Goal: Task Accomplishment & Management: Use online tool/utility

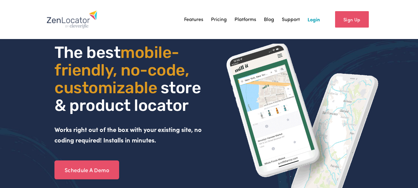
click at [317, 18] on link "Login" at bounding box center [314, 19] width 12 height 9
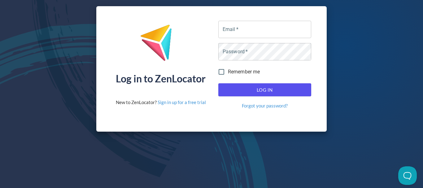
click at [369, 127] on div "Log in to ZenLocator New to ZenLocator? Sign in up for a free trial Email   * E…" at bounding box center [211, 69] width 423 height 138
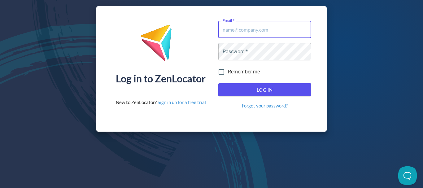
click at [264, 27] on input "Email   *" at bounding box center [264, 29] width 93 height 17
paste input "[PERSON_NAME][EMAIL_ADDRESS][DOMAIN_NAME]"
type input "[PERSON_NAME][EMAIL_ADDRESS][DOMAIN_NAME]"
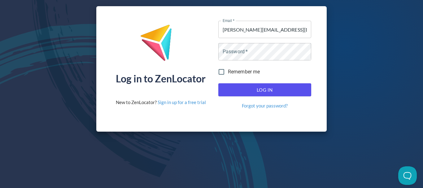
click at [369, 123] on div "Log in to ZenLocator New to ZenLocator? Sign in up for a free trial Email   * s…" at bounding box center [211, 69] width 423 height 138
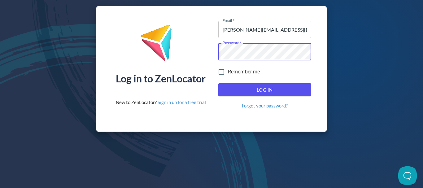
click at [277, 89] on span "Log In" at bounding box center [264, 90] width 79 height 8
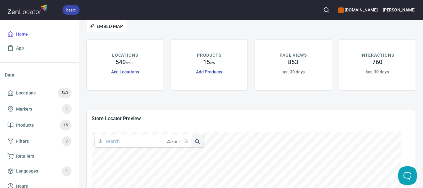
scroll to position [93, 0]
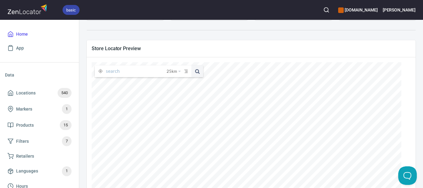
click at [146, 74] on input "text" at bounding box center [136, 71] width 61 height 12
paste input "Gisborne Supermarket (Williamsons Foodworks)"
click at [191, 65] on button at bounding box center [197, 71] width 12 height 12
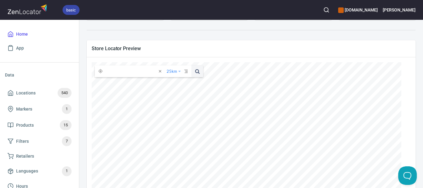
drag, startPoint x: 169, startPoint y: 74, endPoint x: 173, endPoint y: 76, distance: 4.2
click at [173, 76] on div "Gisborne Supermarket (Williamsons Foodworks) 25 km 25 kilometers 50 kilometers …" at bounding box center [149, 71] width 108 height 12
type input "Gisborne Supermarket"
click at [191, 65] on button at bounding box center [197, 71] width 12 height 12
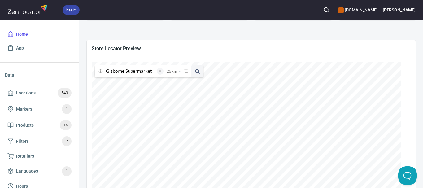
click at [159, 71] on span at bounding box center [160, 71] width 7 height 7
paste input "arket (Williamsons Foodworks)"
drag, startPoint x: 106, startPoint y: 70, endPoint x: 85, endPoint y: 71, distance: 21.4
click at [85, 71] on div "Store Locator Preview arket (Williamsons Foodworks) 25 km 25 kilometers 50 kilo…" at bounding box center [251, 148] width 336 height 222
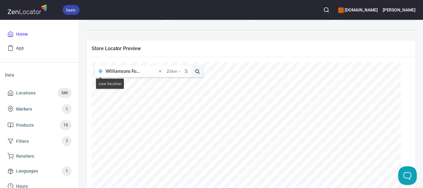
scroll to position [0, 0]
click at [106, 69] on span at bounding box center [100, 71] width 11 height 5
click at [107, 69] on input "arket (Williamsons Foodworks)" at bounding box center [131, 71] width 51 height 12
drag, startPoint x: 107, startPoint y: 71, endPoint x: 101, endPoint y: 72, distance: 6.1
click at [101, 72] on div "arket (Williamsons Foodworks) 25 km 25 kilometers 50 kilometers 100 kilometers …" at bounding box center [149, 71] width 108 height 12
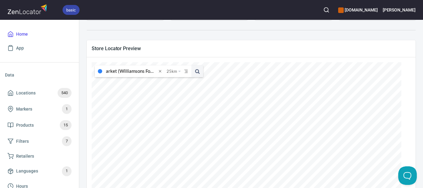
drag, startPoint x: 116, startPoint y: 72, endPoint x: 89, endPoint y: 72, distance: 27.5
click at [89, 72] on div "arket (Williamsons Foodworks) 25 km 25 kilometers 50 kilometers 100 kilometers …" at bounding box center [251, 156] width 329 height 198
click at [108, 71] on input "(Williamsons Foodworks)" at bounding box center [131, 71] width 51 height 12
drag, startPoint x: 153, startPoint y: 71, endPoint x: 159, endPoint y: 72, distance: 5.9
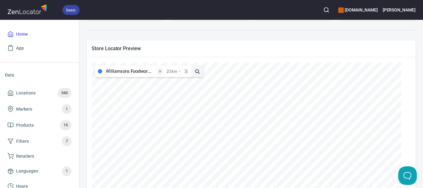
click at [159, 72] on div "Williamsons Foodworks) 25 km 25 kilometers 50 kilometers 100 kilometers 150 kil…" at bounding box center [149, 71] width 108 height 12
type input "Williamsons Foodworks"
click at [197, 71] on span at bounding box center [197, 71] width 12 height 12
click at [159, 71] on span at bounding box center [160, 71] width 7 height 7
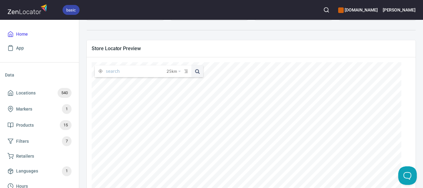
paste input "Boundy's IGA Buckley Street"
type input "Boundy's IGA Buckley Street"
click at [196, 70] on span at bounding box center [197, 71] width 12 height 12
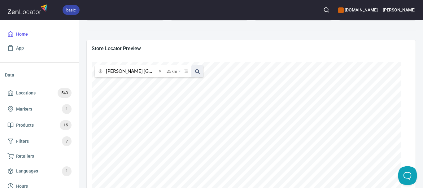
click at [197, 71] on span at bounding box center [197, 71] width 12 height 12
click at [197, 72] on span at bounding box center [197, 71] width 12 height 12
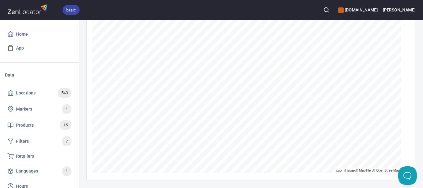
scroll to position [44, 0]
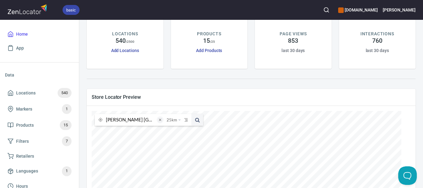
click at [158, 122] on span at bounding box center [160, 119] width 7 height 7
click at [150, 123] on input "text" at bounding box center [136, 120] width 61 height 12
paste input "williamsonsfoodworks"
click at [129, 119] on input "williamsonsfoodworks" at bounding box center [131, 120] width 51 height 12
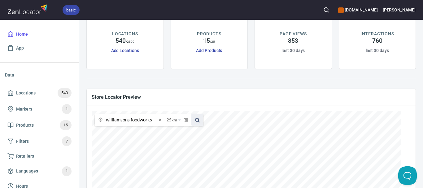
type input "williamsons foodworks"
click at [195, 124] on span at bounding box center [197, 120] width 12 height 12
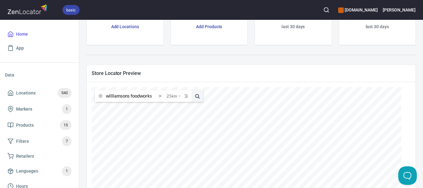
scroll to position [75, 0]
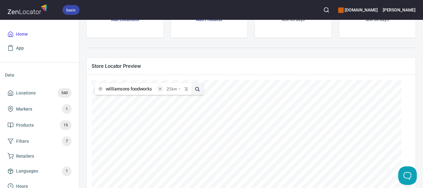
click at [162, 88] on span at bounding box center [160, 88] width 7 height 7
click at [140, 90] on input "text" at bounding box center [136, 89] width 61 height 12
paste input "North Fitzroy Arms Hotel"
type input "North Fitzroy Arms Hotel"
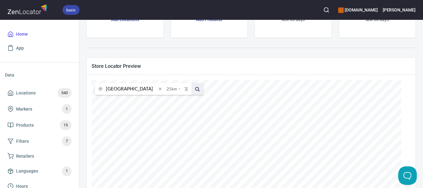
scroll to position [0, 0]
click at [198, 92] on span at bounding box center [197, 89] width 12 height 12
click at [160, 90] on span at bounding box center [160, 88] width 7 height 7
click at [153, 90] on input "text" at bounding box center [136, 89] width 61 height 12
paste input "Joe the Barista"
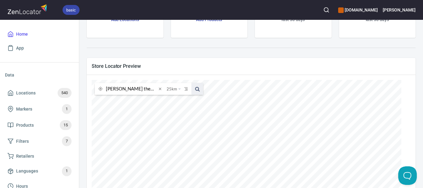
click at [199, 88] on span at bounding box center [197, 89] width 12 height 12
click at [151, 87] on input "Joe the Barista" at bounding box center [131, 89] width 51 height 12
paste input "Foodworks Yarragon"
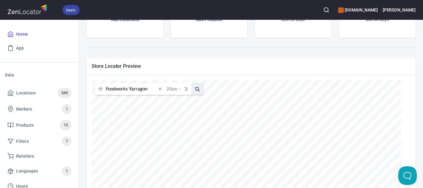
click at [195, 89] on span at bounding box center [197, 89] width 12 height 12
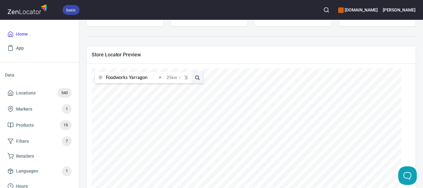
scroll to position [75, 0]
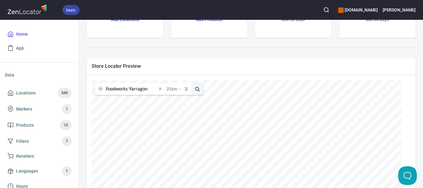
drag, startPoint x: 131, startPoint y: 90, endPoint x: 82, endPoint y: 90, distance: 48.3
click at [82, 90] on div "gippslandjersey.com.au Embed Map LOCATIONS 540 / 2500 Add Locations PRODUCTS 15…" at bounding box center [250, 104] width 343 height 168
click at [191, 83] on button at bounding box center [197, 89] width 12 height 12
click at [107, 90] on input "\Yarragon" at bounding box center [131, 89] width 51 height 12
type input "Yarragon"
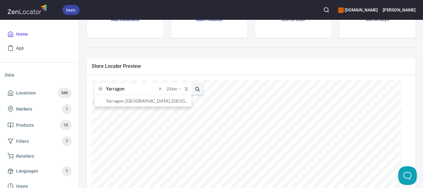
click at [191, 83] on button at bounding box center [197, 89] width 12 height 12
click at [199, 90] on span at bounding box center [197, 89] width 12 height 12
click at [161, 90] on span at bounding box center [160, 88] width 7 height 7
paste input "Ritchies Stores Pty Ltd"
type input "Ritchies Stores Pty Ltd"
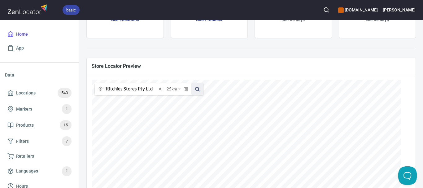
click at [197, 87] on span at bounding box center [197, 89] width 12 height 12
click at [198, 89] on span at bounding box center [197, 89] width 12 height 12
click at [161, 90] on span at bounding box center [160, 88] width 7 height 7
paste input "Hugo's Deli"
click at [195, 89] on span at bounding box center [197, 89] width 12 height 12
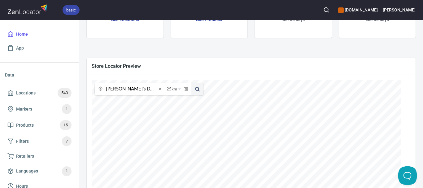
click at [146, 90] on input "Hugo's Deli" at bounding box center [131, 89] width 51 height 12
paste input "montalto.com"
type input "montalto"
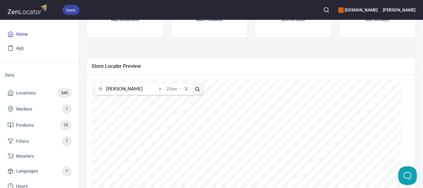
click at [191, 83] on button at bounding box center [197, 89] width 12 height 12
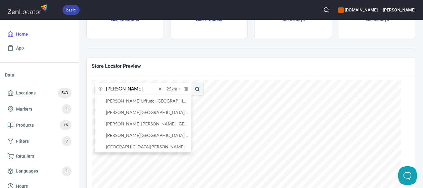
click at [142, 89] on input "montalto" at bounding box center [131, 89] width 51 height 12
click at [191, 83] on button at bounding box center [197, 89] width 12 height 12
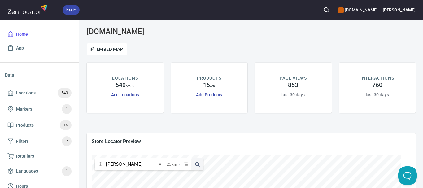
scroll to position [75, 0]
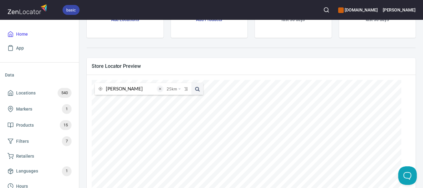
click at [159, 88] on span at bounding box center [160, 88] width 7 height 7
paste input "Bairnsdale Police Station"
type input "Bairnsdale Police Station"
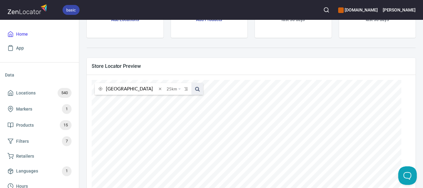
click at [198, 88] on span at bounding box center [197, 89] width 12 height 12
click at [198, 87] on span at bounding box center [197, 89] width 12 height 12
click at [197, 88] on span at bounding box center [197, 89] width 12 height 12
click at [159, 89] on span at bounding box center [160, 88] width 7 height 7
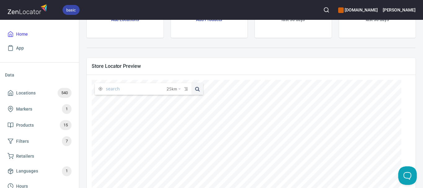
paste input "North Fitzroy Arms Hotel"
type input "North Fitzroy Arms Hotel"
click at [199, 89] on span at bounding box center [197, 89] width 12 height 12
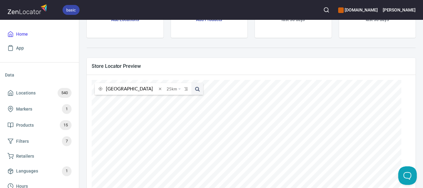
click at [160, 89] on span at bounding box center [160, 88] width 7 height 7
paste input "Department of Education"
type input "Department of Education"
click at [191, 83] on button at bounding box center [197, 89] width 12 height 12
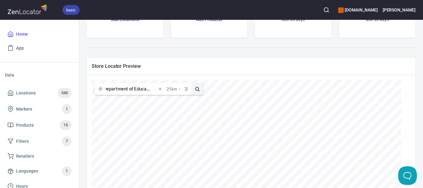
scroll to position [0, 0]
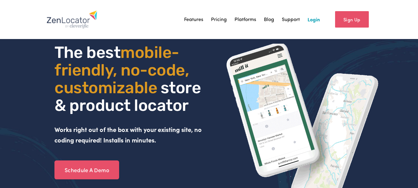
click at [321, 18] on div "Sign Up" at bounding box center [346, 19] width 52 height 22
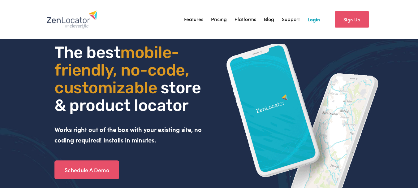
click at [318, 18] on link "Login" at bounding box center [314, 19] width 12 height 9
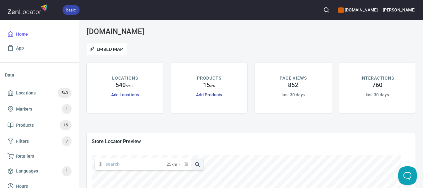
click at [376, 49] on div "Embed Map" at bounding box center [251, 49] width 336 height 19
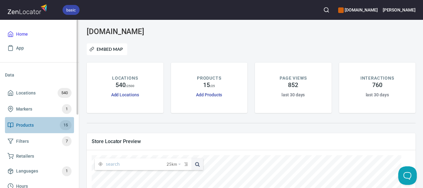
click at [48, 123] on span "Products 15" at bounding box center [39, 125] width 64 height 10
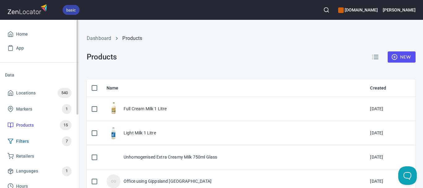
checkbox input "false"
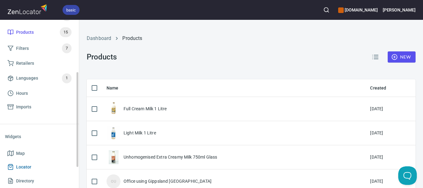
scroll to position [130, 0]
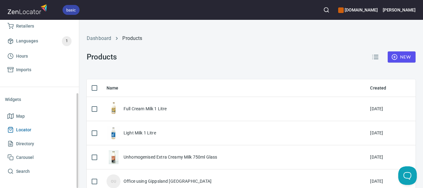
click at [36, 129] on span "Locator" at bounding box center [39, 130] width 64 height 8
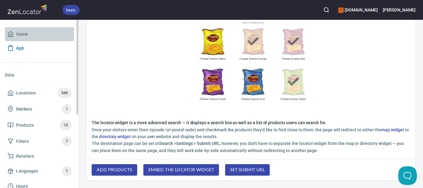
drag, startPoint x: 38, startPoint y: 34, endPoint x: 50, endPoint y: 42, distance: 14.7
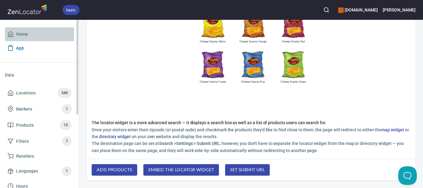
click at [38, 34] on span "Home" at bounding box center [39, 34] width 64 height 8
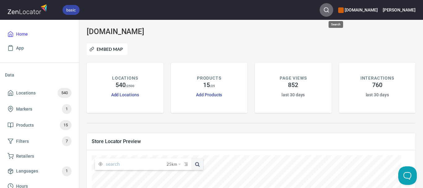
click at [333, 13] on button "button" at bounding box center [326, 10] width 14 height 14
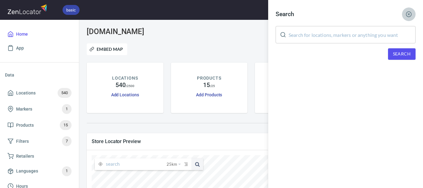
click at [407, 16] on icon "button" at bounding box center [408, 14] width 6 height 6
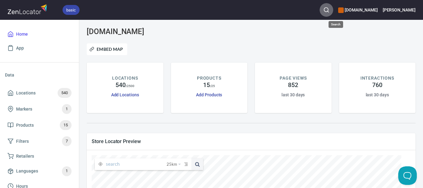
click at [329, 10] on icon "button" at bounding box center [326, 10] width 6 height 6
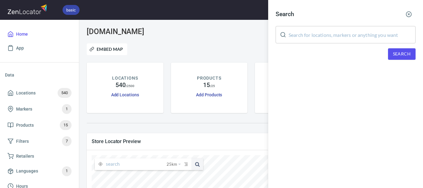
click at [313, 40] on input "text" at bounding box center [351, 34] width 127 height 17
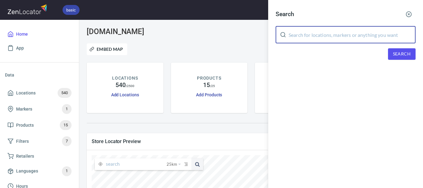
paste input "Boundy's IGA Buckley Street"
type input "Boundy's IGA Buckley Street"
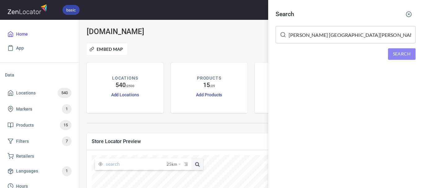
click at [394, 52] on span "Search" at bounding box center [402, 54] width 18 height 8
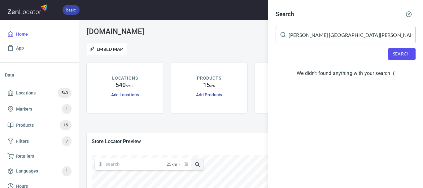
click at [230, 32] on div at bounding box center [211, 94] width 423 height 188
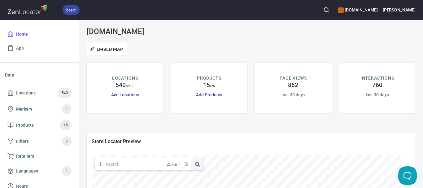
click at [122, 164] on input "text" at bounding box center [136, 164] width 61 height 12
paste input "Boundy's IGA Buckley Street"
type input "Boundy's IGA Buckley Street"
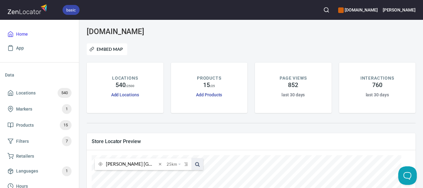
click at [201, 163] on span at bounding box center [197, 164] width 12 height 12
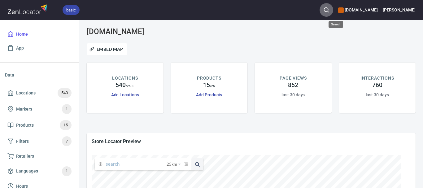
click at [329, 7] on icon "button" at bounding box center [326, 10] width 6 height 6
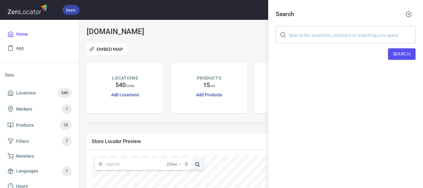
click at [316, 33] on input "text" at bounding box center [351, 34] width 127 height 17
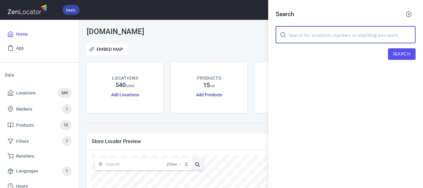
paste input "IGA Meeniyan"
type input "IGA Meeniyan"
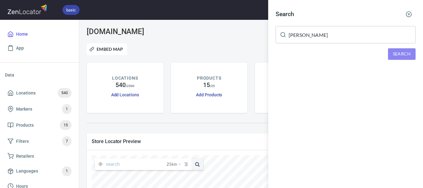
click at [400, 53] on span "Search" at bounding box center [402, 54] width 18 height 8
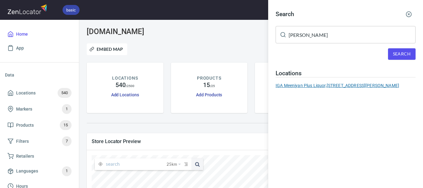
click at [326, 89] on div "IGA Meeniyan Plus Liquor, 100-104 Whitelaw Street, Meeniyan, Victoria 3956, Aus…" at bounding box center [345, 85] width 140 height 6
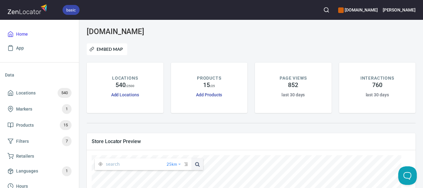
scroll to position [31, 0]
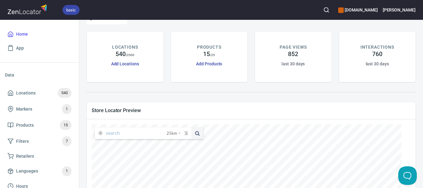
click at [152, 134] on input "text" at bounding box center [136, 133] width 61 height 12
paste input "IGA Meeniyan"
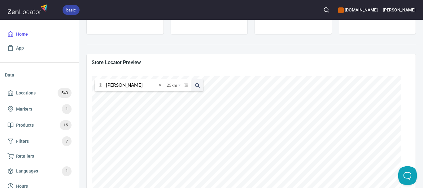
scroll to position [124, 0]
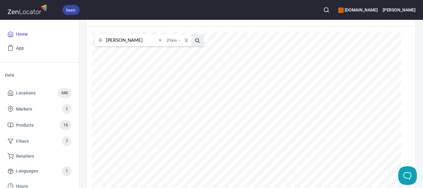
type input "IGA Meeniyan"
click at [202, 43] on span at bounding box center [197, 40] width 12 height 12
click at [162, 38] on span at bounding box center [160, 40] width 7 height 7
paste input "Magnolia"
type input "Magnolia"
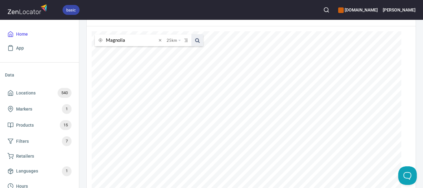
click at [194, 42] on span at bounding box center [197, 40] width 12 height 12
click at [161, 41] on span at bounding box center [160, 40] width 7 height 7
paste input "Dolores Macklin"
type input "Dolores Macklin"
click at [194, 39] on span at bounding box center [197, 40] width 12 height 12
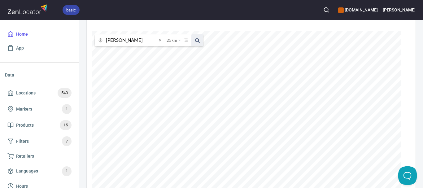
click at [200, 44] on span at bounding box center [197, 40] width 12 height 12
click at [160, 40] on span at bounding box center [160, 40] width 7 height 7
paste input "Loch Sport Foodworks"
type input "Loch Sport Foodworks"
click at [197, 42] on span at bounding box center [197, 40] width 12 height 12
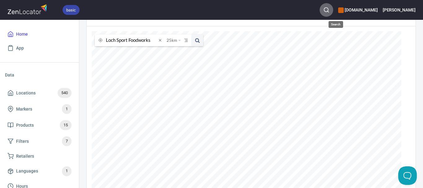
click at [329, 11] on icon "button" at bounding box center [326, 10] width 6 height 6
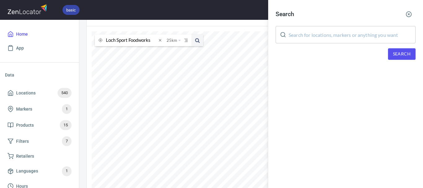
click at [332, 33] on input "text" at bounding box center [351, 34] width 127 height 17
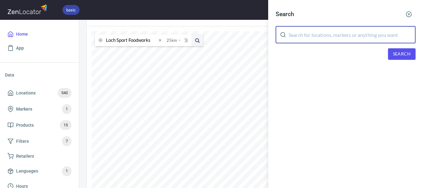
paste input "Loch Sport Foodworks"
click at [404, 58] on button "Search" at bounding box center [402, 53] width 28 height 11
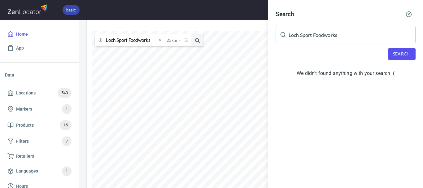
click at [297, 34] on input "Loch Sport Foodworks" at bounding box center [351, 34] width 127 height 17
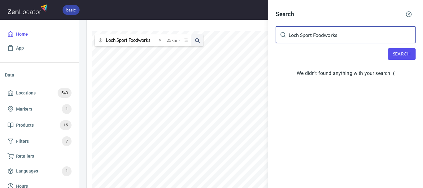
click at [297, 34] on input "Loch Sport Foodworks" at bounding box center [351, 34] width 127 height 17
click at [342, 36] on input "Loch Sport Foodworks" at bounding box center [351, 34] width 127 height 17
click at [343, 36] on input "Loch Sport Foodworks" at bounding box center [351, 34] width 127 height 17
paste input "Jamieson General Store"
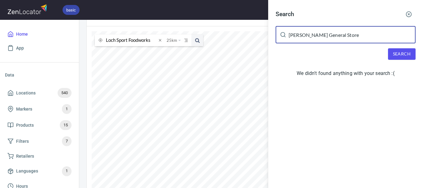
type input "Jamieson General Store"
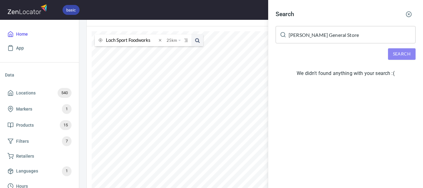
click at [393, 53] on span "Search" at bounding box center [402, 54] width 18 height 8
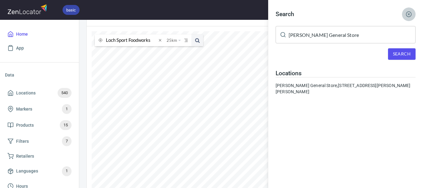
click at [409, 14] on line "button" at bounding box center [409, 15] width 2 height 2
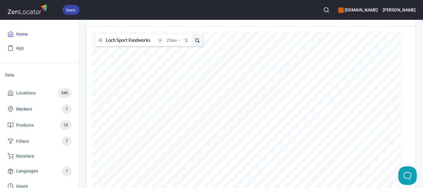
click at [161, 41] on span at bounding box center [160, 40] width 7 height 7
paste input "Jamieson General Store"
type input "Jamieson General Store"
click at [196, 41] on span at bounding box center [197, 40] width 12 height 12
click at [160, 41] on span at bounding box center [160, 40] width 7 height 7
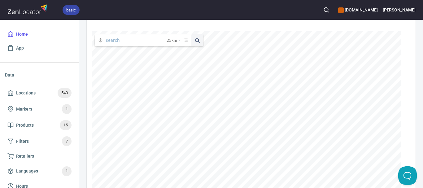
paste input "Hogget Pty Ltd"
click at [199, 43] on span at bounding box center [197, 40] width 12 height 12
drag, startPoint x: 139, startPoint y: 40, endPoint x: 121, endPoint y: 42, distance: 18.2
click at [121, 42] on input "Hogget Pty Ltd" at bounding box center [131, 40] width 51 height 12
type input "Hogget"
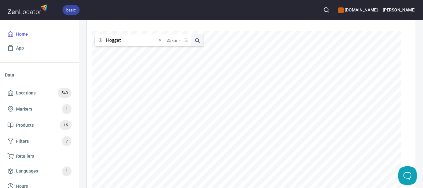
click at [191, 34] on button at bounding box center [197, 40] width 12 height 12
click at [195, 40] on span at bounding box center [197, 40] width 12 height 12
click at [162, 42] on span at bounding box center [160, 40] width 7 height 7
paste input "Ritchies IGA Mt Eliza"
type input "Ritchies IGA Mt Eliza"
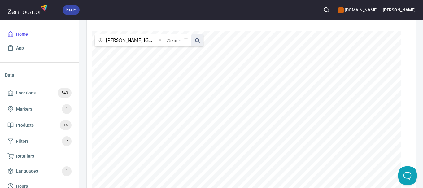
click at [200, 39] on span at bounding box center [197, 40] width 12 height 12
click at [197, 42] on span at bounding box center [197, 40] width 12 height 12
click at [162, 41] on span at bounding box center [160, 40] width 7 height 7
paste input "The Don Deli"
type input "The Don Deli"
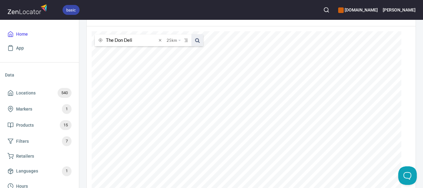
click at [198, 42] on span at bounding box center [197, 40] width 12 height 12
click at [197, 41] on span at bounding box center [197, 40] width 12 height 12
click at [329, 11] on icon "button" at bounding box center [326, 10] width 6 height 6
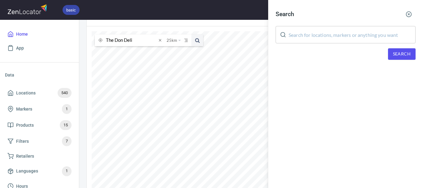
click at [333, 39] on input "text" at bounding box center [351, 34] width 127 height 17
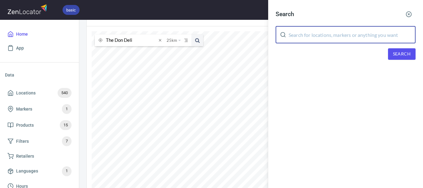
paste input "The Don Deli"
type input "The Don Deli"
click at [396, 54] on span "Search" at bounding box center [402, 54] width 18 height 8
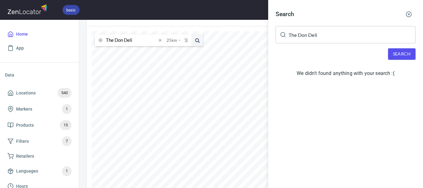
click at [160, 40] on div at bounding box center [211, 94] width 423 height 188
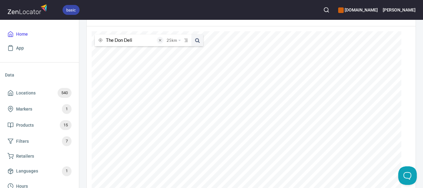
click at [161, 41] on span at bounding box center [160, 40] width 7 height 7
paste input "wholefoodmerchants"
click at [195, 39] on span at bounding box center [197, 40] width 12 height 12
drag, startPoint x: 151, startPoint y: 40, endPoint x: 129, endPoint y: 43, distance: 22.1
click at [129, 43] on input "wholefoodmerchants" at bounding box center [131, 40] width 51 height 12
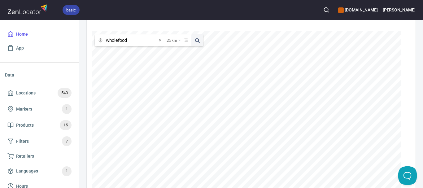
type input "wholefood"
click at [191, 34] on button at bounding box center [197, 40] width 12 height 12
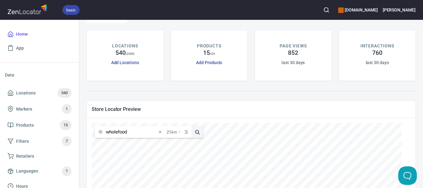
scroll to position [31, 0]
click at [160, 133] on span at bounding box center [160, 133] width 7 height 7
paste input "Wellcare [GEOGRAPHIC_DATA]"
type input "Wellcare [GEOGRAPHIC_DATA]"
click at [196, 132] on span at bounding box center [197, 133] width 12 height 12
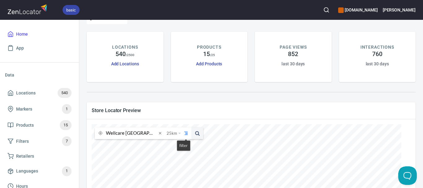
scroll to position [62, 0]
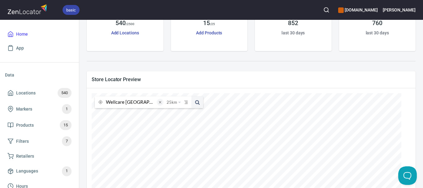
click at [161, 102] on span at bounding box center [160, 102] width 7 height 7
click at [150, 102] on input "text" at bounding box center [136, 102] width 61 height 12
paste input "Merricks General Wine Store"
type input "Merricks General Wine Store"
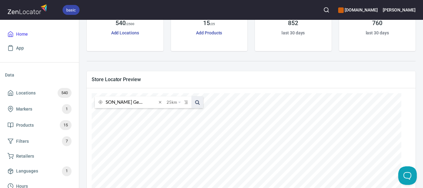
click at [197, 102] on span at bounding box center [197, 102] width 12 height 12
click at [158, 100] on span at bounding box center [160, 102] width 7 height 7
click at [153, 103] on input "text" at bounding box center [136, 102] width 61 height 12
paste input "Gippsland Jersey"
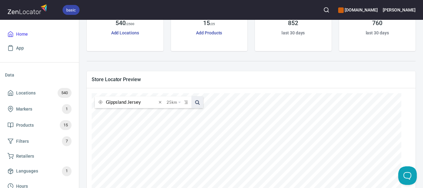
type input "Gippsland Jersey"
click at [201, 103] on span at bounding box center [197, 102] width 12 height 12
click at [198, 102] on span at bounding box center [197, 102] width 12 height 12
drag, startPoint x: 193, startPoint y: 105, endPoint x: 188, endPoint y: 104, distance: 5.0
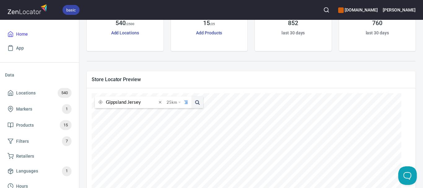
click at [191, 105] on div "Gippsland Jersey 25 km 25 kilometers 50 kilometers 100 kilometers 150 kilometers" at bounding box center [149, 102] width 108 height 12
click at [158, 105] on span at bounding box center [160, 102] width 7 height 7
paste input "CERES Fair Food Inc"
drag, startPoint x: 150, startPoint y: 101, endPoint x: 139, endPoint y: 104, distance: 11.5
click at [139, 104] on input "CERES Fair Food Inc" at bounding box center [131, 102] width 51 height 12
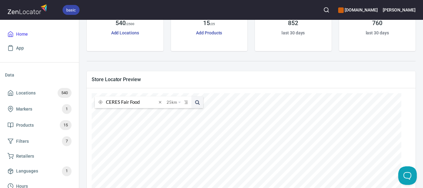
type input "CERES Fair Food"
click at [191, 96] on button at bounding box center [197, 102] width 12 height 12
click at [147, 103] on input "CERES Fair Food" at bounding box center [131, 102] width 51 height 12
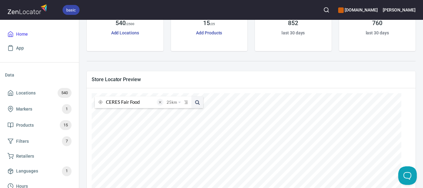
click at [162, 101] on span at bounding box center [160, 102] width 7 height 7
paste input "Ceres"
type input "Ceres"
click at [196, 104] on span at bounding box center [197, 102] width 12 height 12
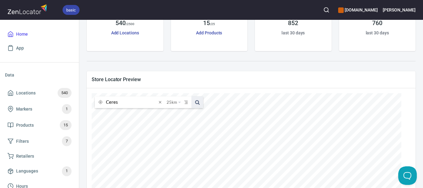
click at [196, 104] on span at bounding box center [197, 102] width 12 height 12
click at [160, 103] on span at bounding box center [160, 102] width 7 height 7
paste input "Ritchies IGA Paynesville"
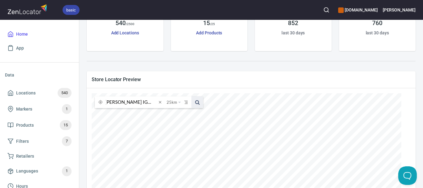
type input "Ritchies IGA Paynesville"
click at [197, 102] on span at bounding box center [197, 102] width 12 height 12
click at [196, 105] on span at bounding box center [197, 102] width 12 height 12
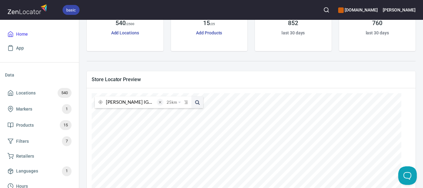
click at [159, 105] on span at bounding box center [160, 102] width 7 height 7
paste input "Reddrop"
type input "Reddrop"
click at [196, 105] on span at bounding box center [197, 102] width 12 height 12
click at [197, 106] on span at bounding box center [197, 102] width 12 height 12
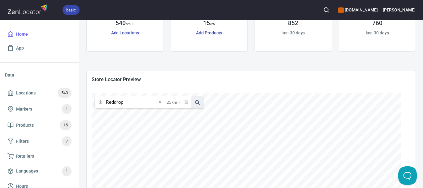
click at [197, 106] on span at bounding box center [197, 102] width 12 height 12
click at [199, 106] on span at bounding box center [197, 102] width 12 height 12
click at [161, 103] on span at bounding box center [160, 102] width 7 height 7
paste input "Foodworks Mirboo North"
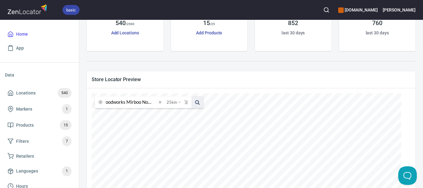
type input "Foodworks Mirboo North"
click at [195, 102] on span at bounding box center [197, 102] width 12 height 12
click at [162, 102] on span at bounding box center [160, 102] width 7 height 7
paste input "Kennedys Deli & Fine Foods (Kitchen & Butcher)"
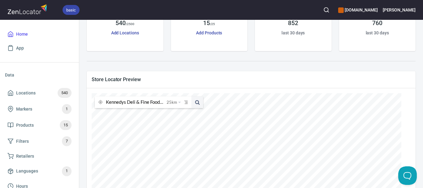
scroll to position [0, 49]
type input "Kennedys Deli & Fine Foods (Kitchen & Butcher)"
click at [197, 103] on span at bounding box center [197, 102] width 12 height 12
click at [161, 103] on span at bounding box center [160, 102] width 7 height 7
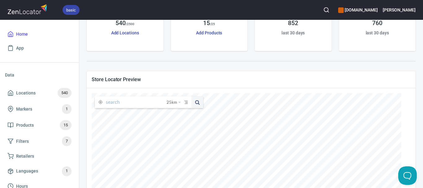
click at [147, 103] on input "text" at bounding box center [136, 102] width 61 height 12
paste input "Foodworks West Melbourne"
type input "Foodworks West Melbourne"
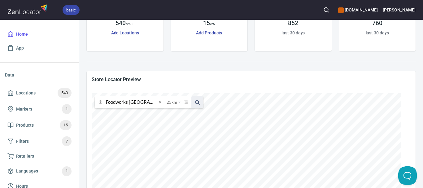
click at [198, 99] on span at bounding box center [197, 102] width 12 height 12
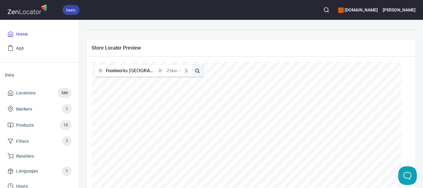
scroll to position [124, 0]
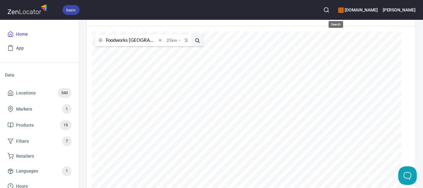
click at [329, 10] on icon "button" at bounding box center [326, 10] width 6 height 6
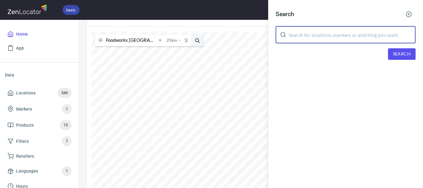
click at [333, 33] on input "text" at bounding box center [351, 34] width 127 height 17
paste input "Foodworks West Melbourne"
type input "Foodworks West Melbourne"
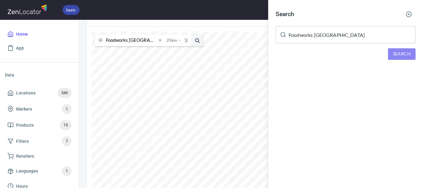
click at [388, 55] on button "Search" at bounding box center [402, 53] width 28 height 11
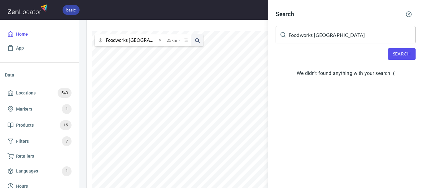
click at [158, 41] on div at bounding box center [211, 94] width 423 height 188
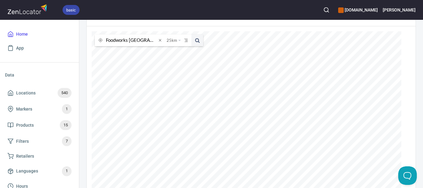
click at [162, 41] on span at bounding box center [160, 40] width 7 height 7
paste input "The Don Deli"
click at [201, 41] on span at bounding box center [197, 40] width 12 height 12
click at [194, 41] on span at bounding box center [197, 40] width 12 height 12
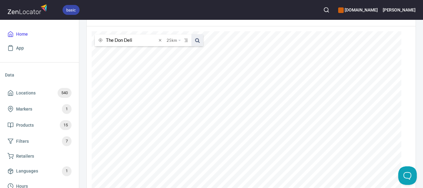
click at [195, 40] on span at bounding box center [197, 40] width 12 height 12
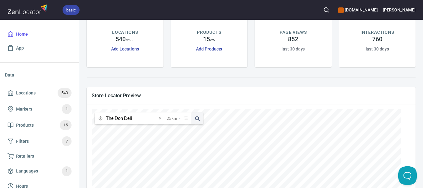
scroll to position [31, 0]
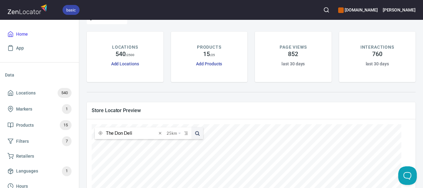
click at [143, 135] on input "The Don Deli" at bounding box center [131, 133] width 51 height 12
click at [143, 136] on input "The Don Deli" at bounding box center [131, 133] width 51 height 12
paste input "Michaels SUPA IGA"
drag, startPoint x: 150, startPoint y: 133, endPoint x: 125, endPoint y: 135, distance: 25.2
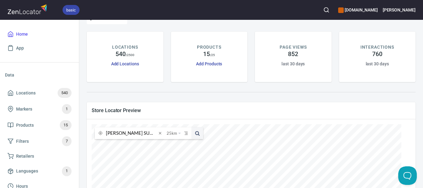
click at [125, 135] on input "Michaels SUPA IGA" at bounding box center [131, 133] width 51 height 12
click at [191, 127] on button at bounding box center [197, 133] width 12 height 12
click at [132, 132] on input "Michaels" at bounding box center [131, 133] width 51 height 12
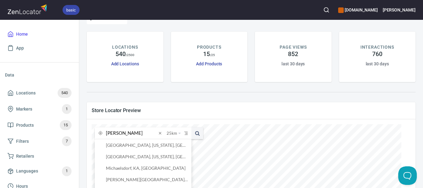
click at [132, 132] on input "Michaels" at bounding box center [131, 133] width 51 height 12
click at [132, 133] on input "Michaels" at bounding box center [131, 133] width 51 height 12
paste input "[GEOGRAPHIC_DATA]"
type input "[GEOGRAPHIC_DATA]"
click at [195, 133] on span at bounding box center [197, 133] width 12 height 12
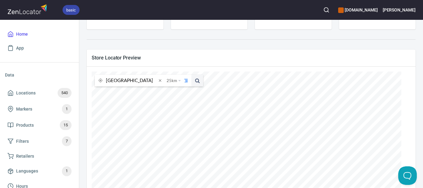
scroll to position [93, 0]
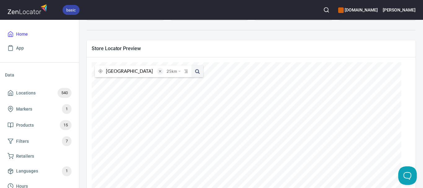
click at [162, 72] on span at bounding box center [160, 71] width 7 height 7
paste input "Left Bank Melbourne"
type input "Left Bank Melbourne"
click at [191, 65] on button at bounding box center [197, 71] width 12 height 12
click at [160, 72] on span at bounding box center [160, 71] width 7 height 7
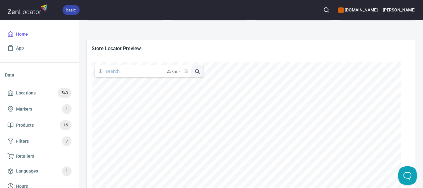
paste input "[PERSON_NAME][GEOGRAPHIC_DATA]"
type input "[PERSON_NAME][GEOGRAPHIC_DATA]"
click at [199, 71] on span at bounding box center [197, 71] width 12 height 12
click at [159, 71] on span at bounding box center [160, 71] width 7 height 7
paste input "[PERSON_NAME] head office"
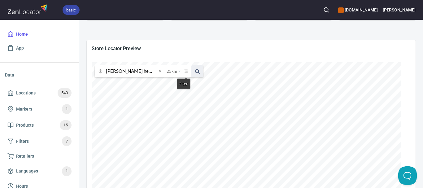
type input "[PERSON_NAME] head office"
click at [193, 70] on span at bounding box center [197, 71] width 12 height 12
click at [161, 72] on span at bounding box center [160, 71] width 7 height 7
paste input "[GEOGRAPHIC_DATA]"
type input "[GEOGRAPHIC_DATA]"
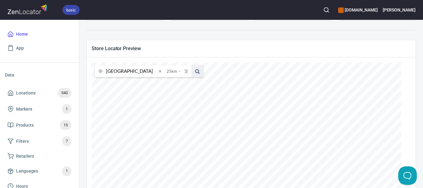
click at [197, 71] on span at bounding box center [197, 71] width 12 height 12
click at [329, 9] on icon "button" at bounding box center [326, 10] width 6 height 6
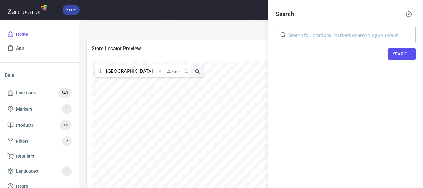
click at [376, 34] on input "text" at bounding box center [351, 34] width 127 height 17
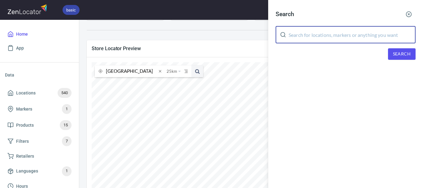
paste input "[GEOGRAPHIC_DATA]"
type input "[GEOGRAPHIC_DATA]"
click at [395, 51] on span "Search" at bounding box center [402, 54] width 18 height 8
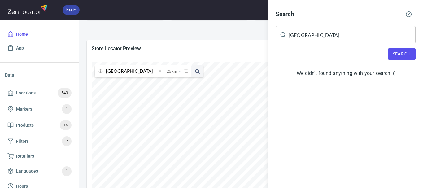
click at [145, 71] on div at bounding box center [211, 94] width 423 height 188
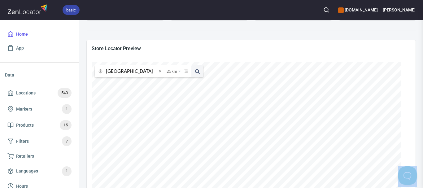
click at [145, 71] on div at bounding box center [211, 94] width 423 height 188
click at [145, 71] on input "[GEOGRAPHIC_DATA]" at bounding box center [131, 71] width 51 height 12
paste input "The Meat room"
type input "The Meat room"
click at [162, 71] on span at bounding box center [160, 71] width 7 height 7
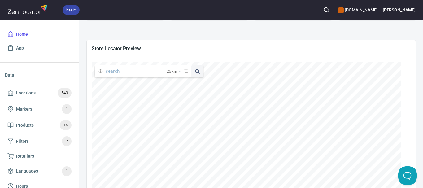
paste input "The Meat room"
type input "The Meat room"
click at [195, 73] on span at bounding box center [197, 71] width 12 height 12
click at [333, 6] on button "button" at bounding box center [326, 10] width 14 height 14
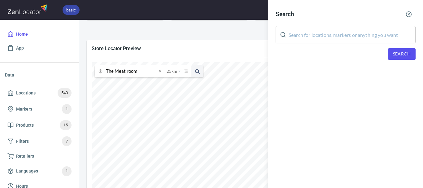
click at [354, 41] on input "text" at bounding box center [351, 34] width 127 height 17
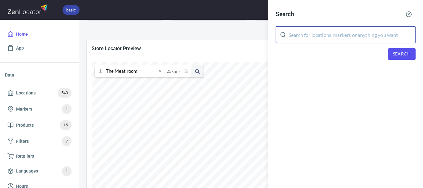
paste input "The Meat room"
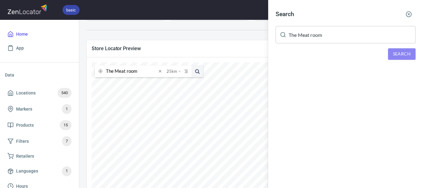
click at [393, 54] on span "Search" at bounding box center [402, 54] width 18 height 8
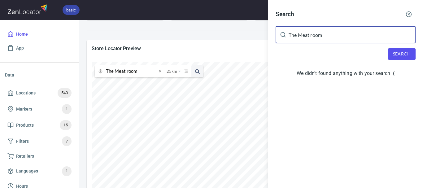
click at [293, 38] on input "The Meat room" at bounding box center [351, 34] width 127 height 17
paste input "[PERSON_NAME] IGA plus Liquor [PERSON_NAME]"
click at [313, 36] on input "TRitchies IGA plus Liquor Hamiltonhe Meat room" at bounding box center [351, 34] width 127 height 17
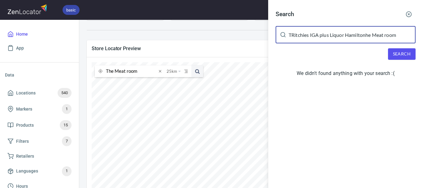
click at [313, 36] on input "TRitchies IGA plus Liquor Hamiltonhe Meat room" at bounding box center [351, 34] width 127 height 17
paste input "[PERSON_NAME] IGA plus Liquor [PERSON_NAME]"
click at [404, 52] on span "Search" at bounding box center [402, 54] width 18 height 8
drag, startPoint x: 378, startPoint y: 36, endPoint x: 342, endPoint y: 35, distance: 35.9
click at [342, 35] on input "[PERSON_NAME] IGA plus Liquor [PERSON_NAME]" at bounding box center [351, 34] width 127 height 17
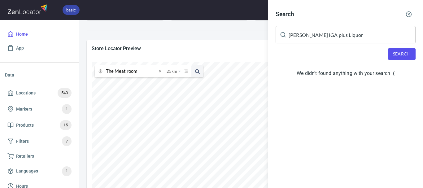
drag, startPoint x: 399, startPoint y: 46, endPoint x: 400, endPoint y: 54, distance: 8.1
click at [399, 48] on div "Search [PERSON_NAME] IGA plus Liquor ​ Search We didn't found anything with you…" at bounding box center [345, 44] width 155 height 89
click at [400, 54] on span "Search" at bounding box center [402, 54] width 18 height 8
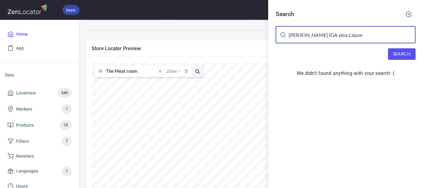
drag, startPoint x: 347, startPoint y: 38, endPoint x: 319, endPoint y: 43, distance: 27.8
click at [317, 36] on input "[PERSON_NAME] IGA plus Liquor" at bounding box center [351, 34] width 127 height 17
type input "[PERSON_NAME] IGA"
click at [395, 54] on span "Search" at bounding box center [402, 54] width 18 height 8
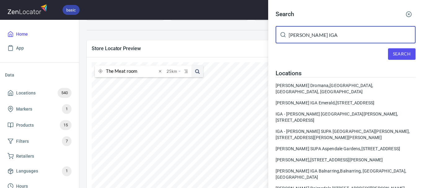
drag, startPoint x: 322, startPoint y: 32, endPoint x: 268, endPoint y: 33, distance: 54.8
click at [268, 33] on div "Search [PERSON_NAME] IGA ​ Search Locations IGA - [GEOGRAPHIC_DATA] [GEOGRAPHIC…" at bounding box center [345, 113] width 155 height 226
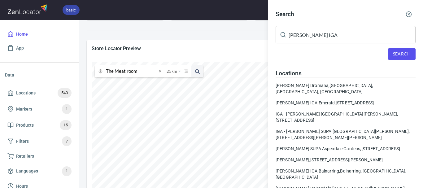
click at [160, 71] on div at bounding box center [211, 94] width 423 height 188
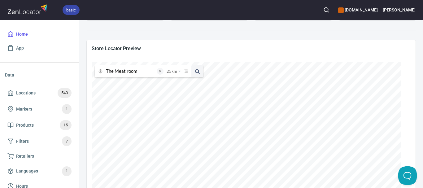
click at [159, 71] on span at bounding box center [160, 71] width 7 height 7
paste input "[PERSON_NAME] IGA"
type input "[PERSON_NAME] IGA"
click at [201, 73] on span at bounding box center [197, 71] width 12 height 12
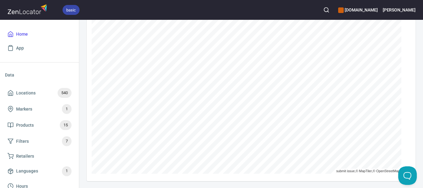
scroll to position [168, 0]
